Goal: Task Accomplishment & Management: Complete application form

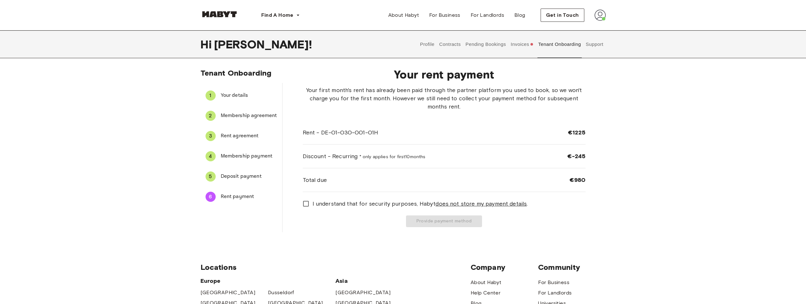
click at [598, 16] on img at bounding box center [599, 15] width 11 height 11
click at [636, 148] on div "Tenant Onboarding 1 Your details 2 Membership agreement 3 Rent agreement 4 Memb…" at bounding box center [403, 152] width 806 height 169
click at [524, 48] on button "Invoices" at bounding box center [522, 44] width 24 height 28
click at [314, 203] on span "I understand that for security purposes, Habyt does not store my payment detail…" at bounding box center [420, 204] width 215 height 8
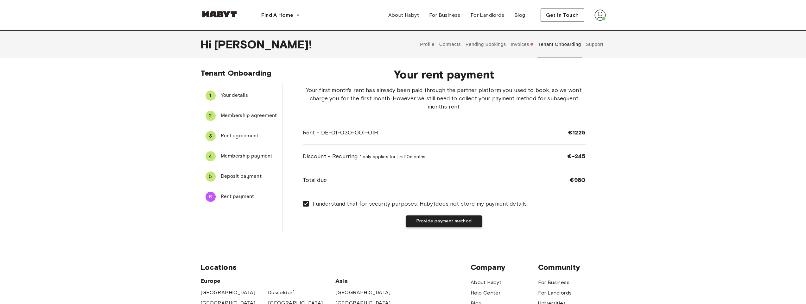
click at [456, 221] on button "Provide payment method" at bounding box center [444, 222] width 76 height 12
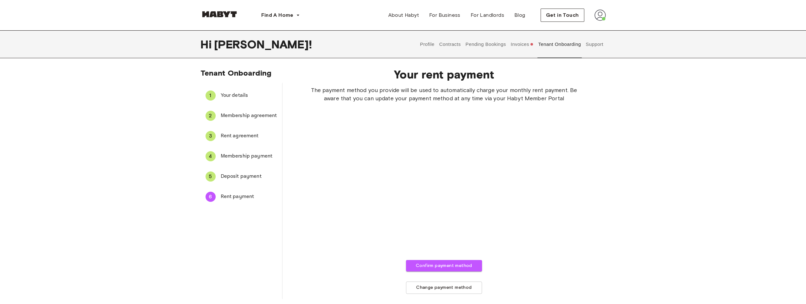
drag, startPoint x: 636, startPoint y: 194, endPoint x: 634, endPoint y: 190, distance: 4.4
click at [636, 194] on div "Tenant Onboarding 1 Your details 2 Membership agreement 3 Rent agreement 4 Memb…" at bounding box center [403, 186] width 806 height 236
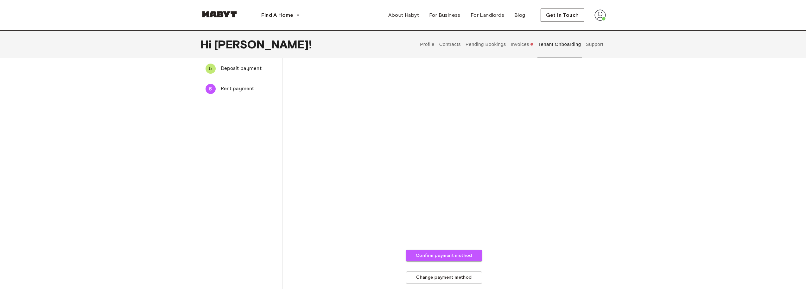
scroll to position [114, 0]
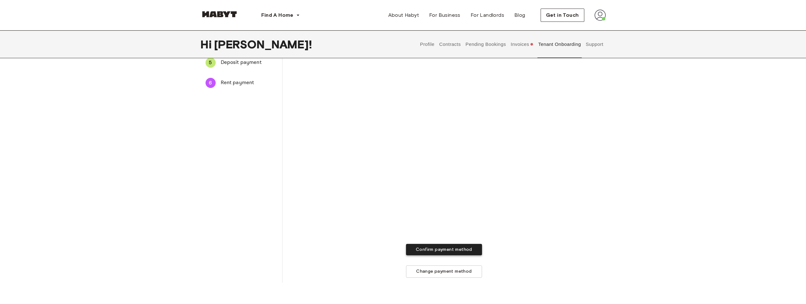
click at [457, 251] on button "Confirm payment method" at bounding box center [444, 250] width 76 height 12
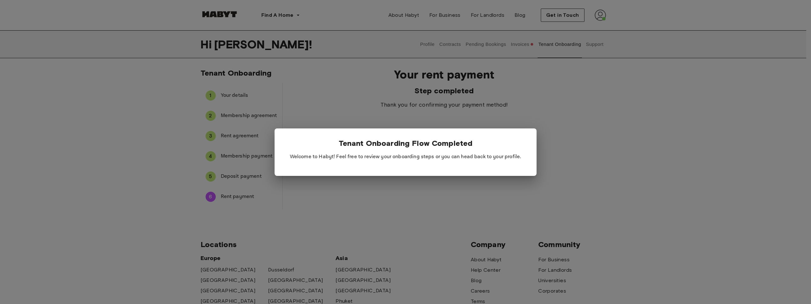
click at [530, 225] on div at bounding box center [405, 152] width 811 height 304
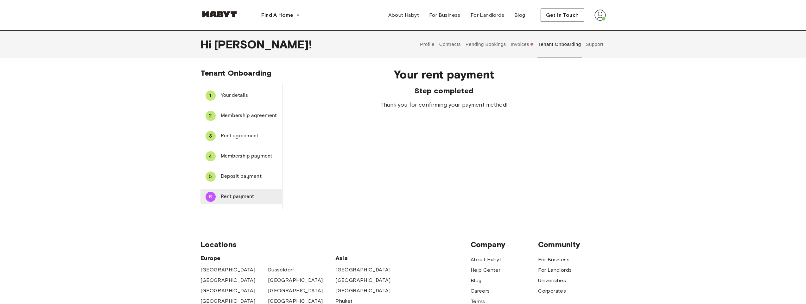
click at [242, 195] on span "Rent payment" at bounding box center [249, 197] width 56 height 8
click at [242, 168] on li "5 Deposit payment" at bounding box center [241, 177] width 82 height 20
click at [239, 172] on div "5 Deposit payment" at bounding box center [241, 176] width 82 height 15
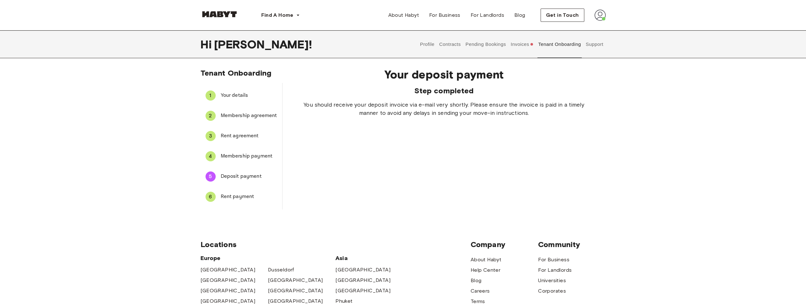
click at [215, 203] on div "6 Rent payment" at bounding box center [241, 196] width 82 height 15
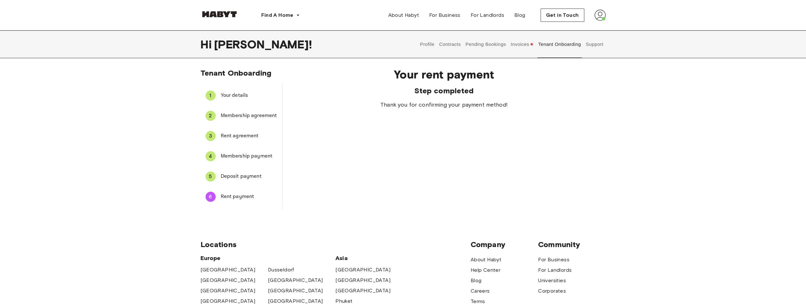
click at [529, 51] on button "Invoices" at bounding box center [522, 44] width 24 height 28
